Goal: Task Accomplishment & Management: Use online tool/utility

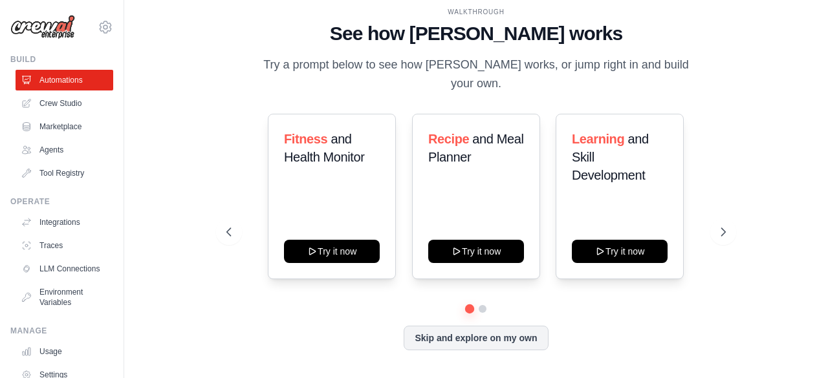
click at [731, 67] on div "WALKTHROUGH See how CrewAI works Try a prompt below to see how CrewAI works, or…" at bounding box center [476, 189] width 530 height 365
click at [506, 132] on span "and Meal Planner" at bounding box center [475, 148] width 95 height 32
click at [53, 149] on link "Agents" at bounding box center [66, 150] width 98 height 21
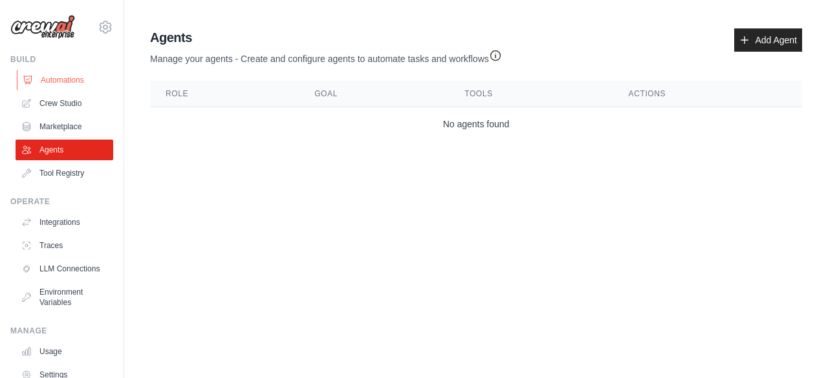
click at [65, 81] on link "Automations" at bounding box center [66, 80] width 98 height 21
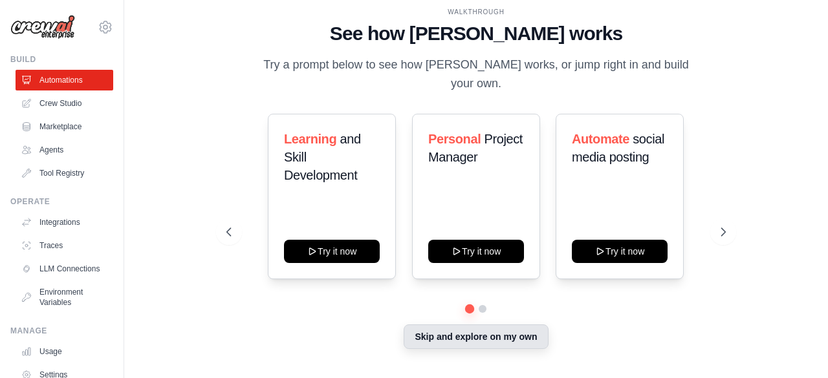
click at [466, 334] on button "Skip and explore on my own" at bounding box center [475, 337] width 144 height 25
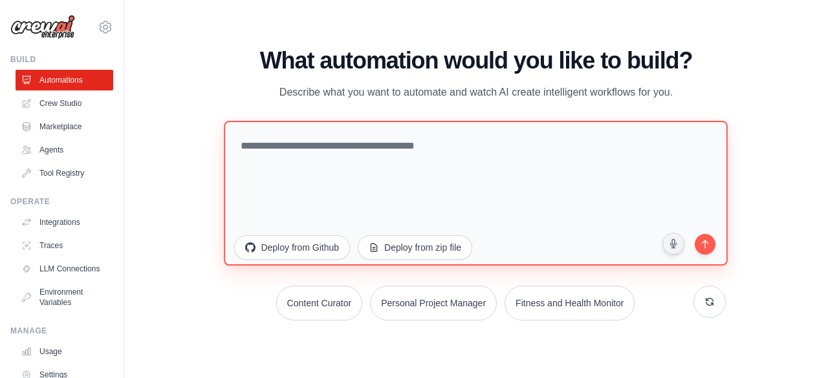
click at [374, 151] on textarea at bounding box center [476, 192] width 504 height 145
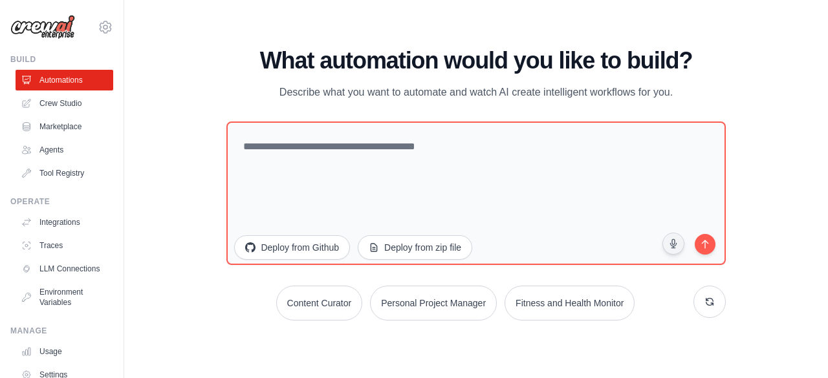
click at [680, 76] on div "What automation would you like to build? Describe what you want to automate and…" at bounding box center [475, 74] width 498 height 53
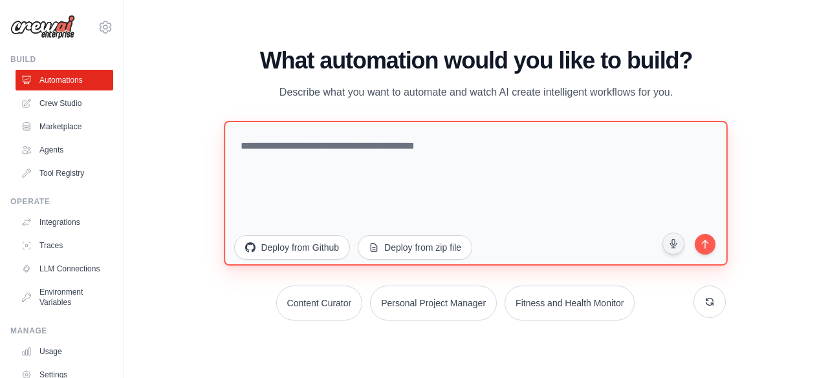
click at [316, 152] on textarea at bounding box center [476, 192] width 504 height 145
click at [385, 147] on textarea "**********" at bounding box center [476, 192] width 504 height 145
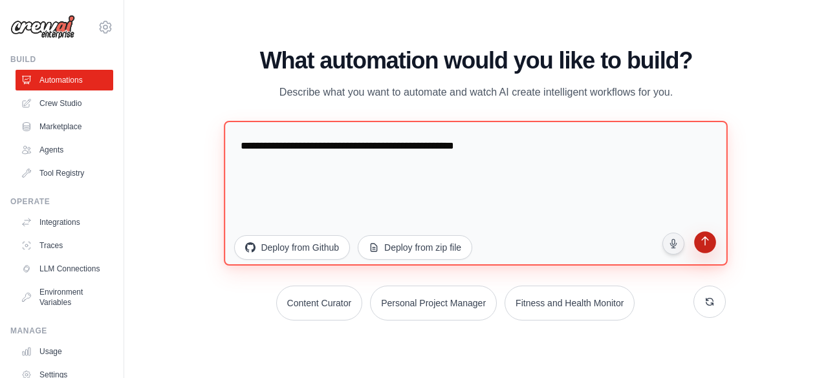
type textarea "**********"
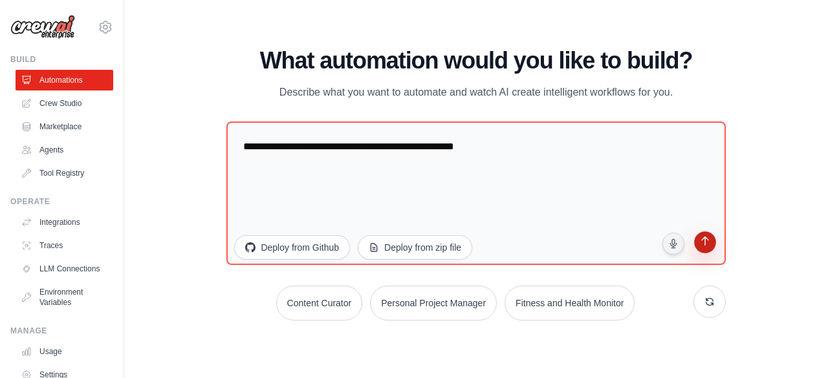
click at [707, 242] on icon "submit" at bounding box center [704, 242] width 12 height 12
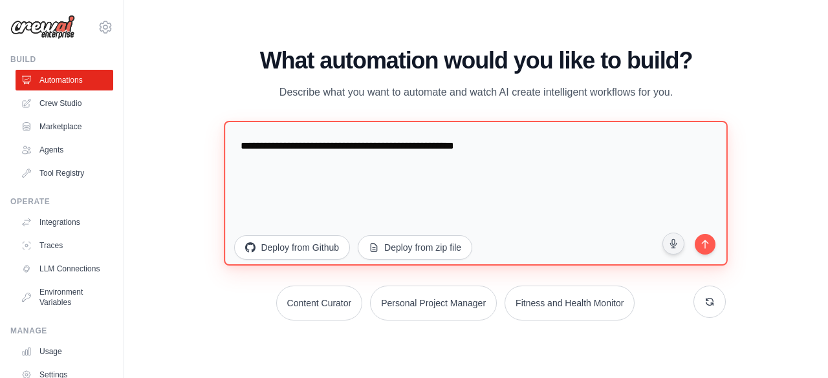
click at [519, 145] on textarea "**********" at bounding box center [476, 192] width 504 height 145
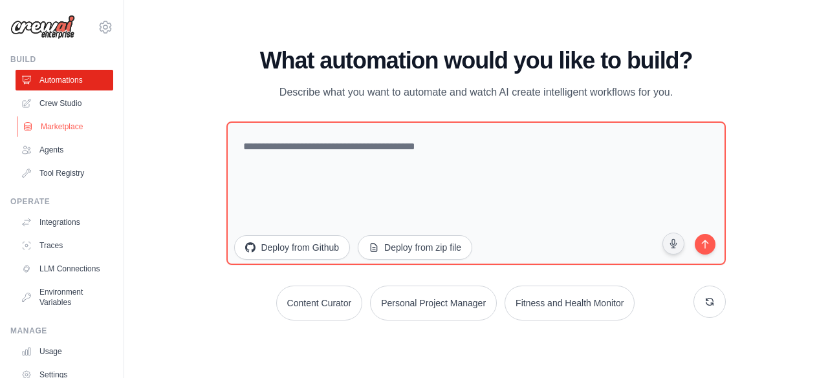
click at [63, 128] on link "Marketplace" at bounding box center [66, 126] width 98 height 21
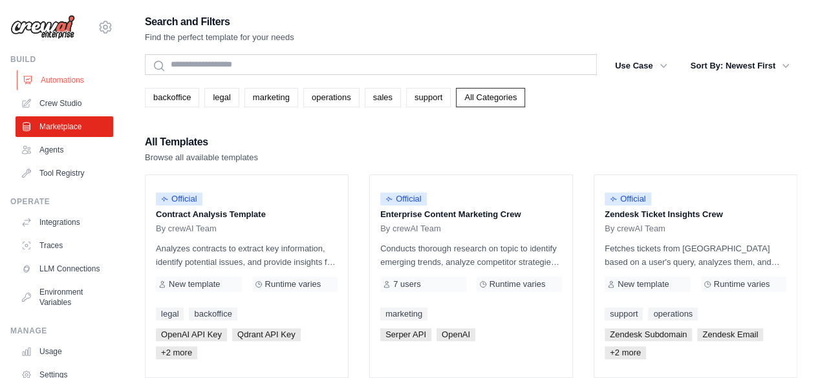
click at [76, 80] on link "Automations" at bounding box center [66, 80] width 98 height 21
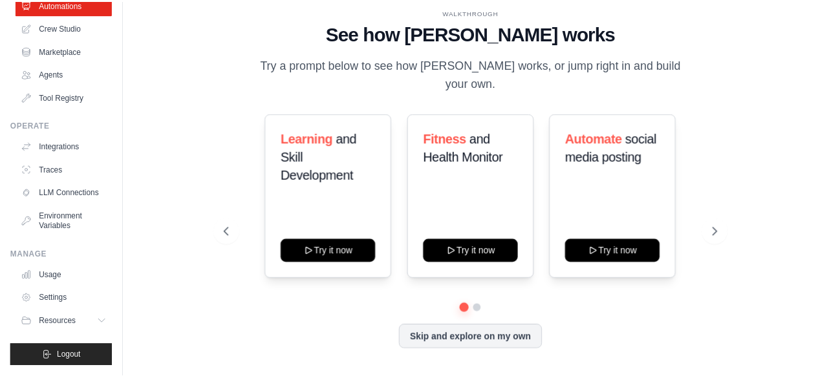
scroll to position [85, 0]
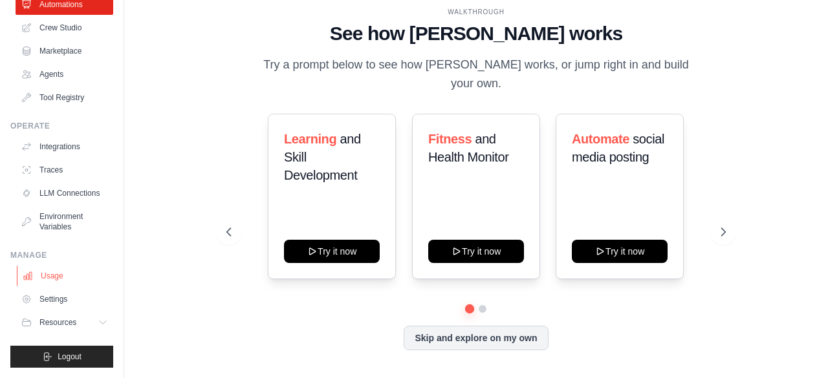
click at [47, 282] on link "Usage" at bounding box center [66, 276] width 98 height 21
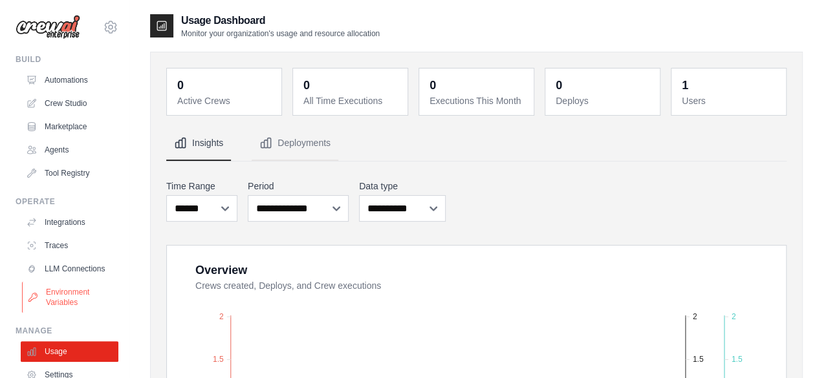
scroll to position [85, 0]
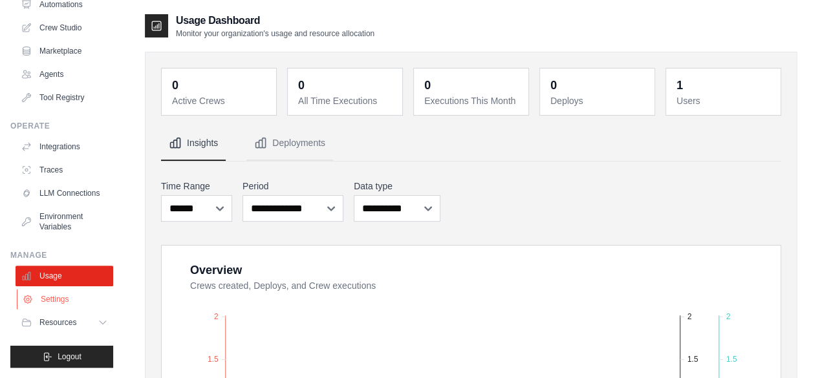
click at [58, 304] on link "Settings" at bounding box center [66, 299] width 98 height 21
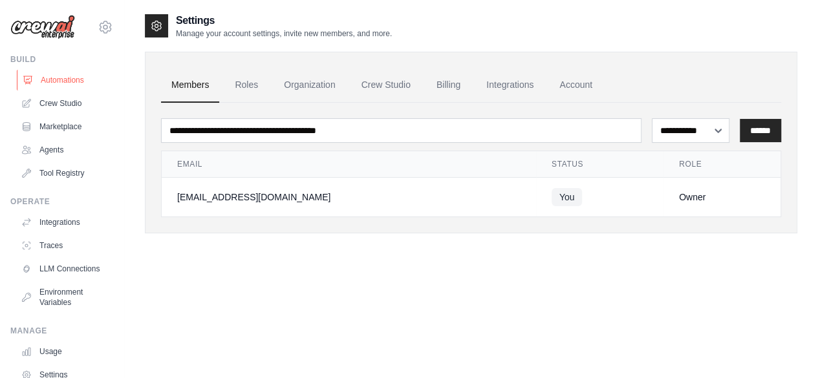
click at [64, 88] on link "Automations" at bounding box center [66, 80] width 98 height 21
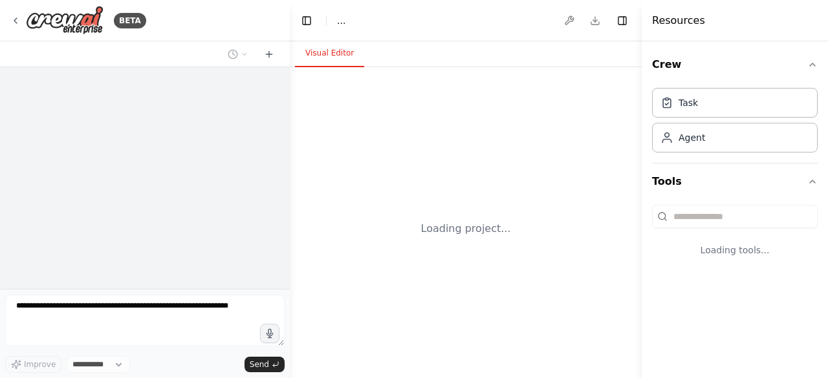
select select "****"
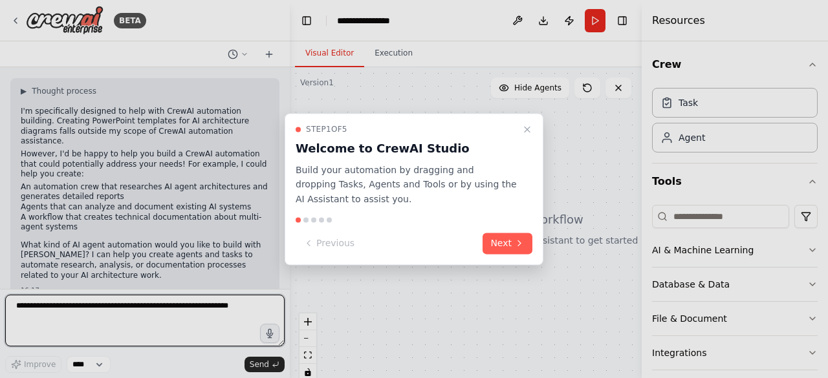
scroll to position [55, 0]
